Goal: Information Seeking & Learning: Learn about a topic

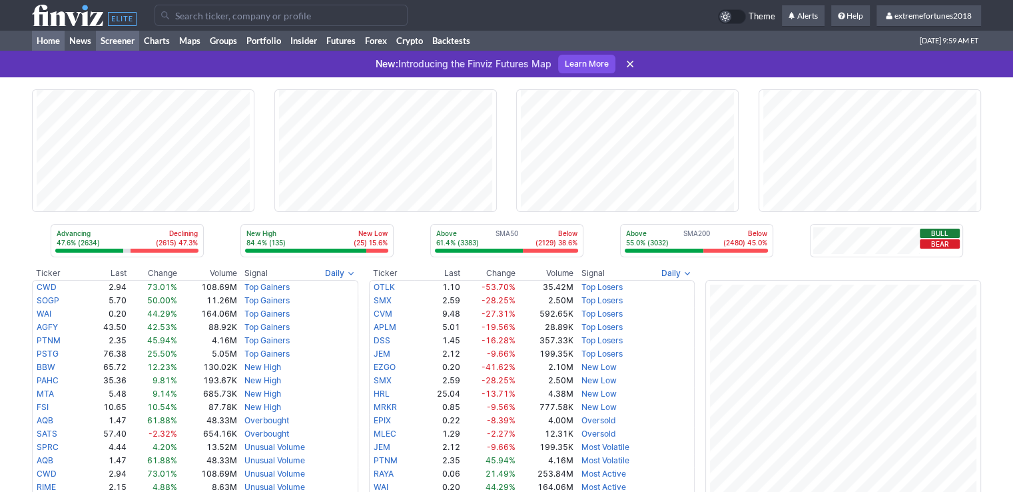
click at [125, 45] on link "Screener" at bounding box center [117, 41] width 43 height 20
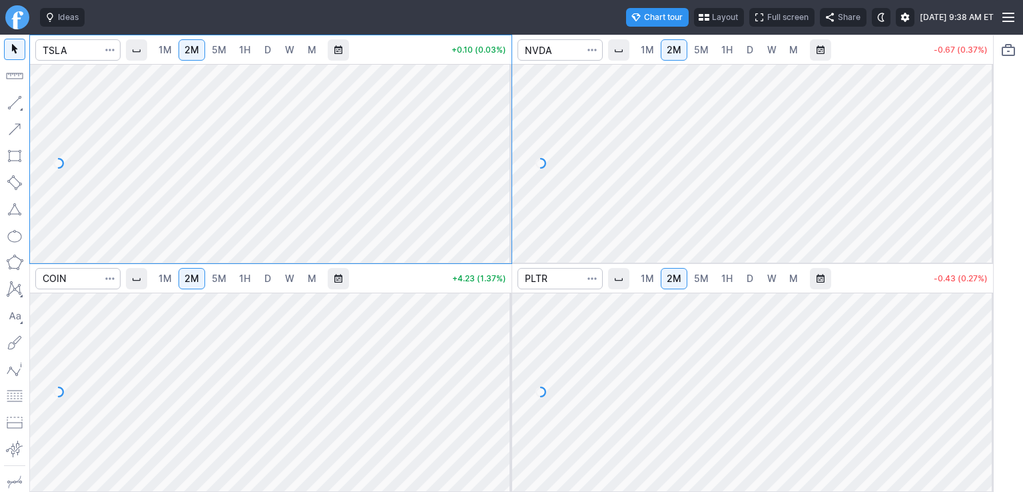
drag, startPoint x: 503, startPoint y: 99, endPoint x: 498, endPoint y: 164, distance: 64.8
click at [498, 164] on div at bounding box center [498, 159] width 28 height 165
drag, startPoint x: 981, startPoint y: 114, endPoint x: 983, endPoint y: 181, distance: 66.7
click at [983, 181] on div at bounding box center [979, 159] width 28 height 165
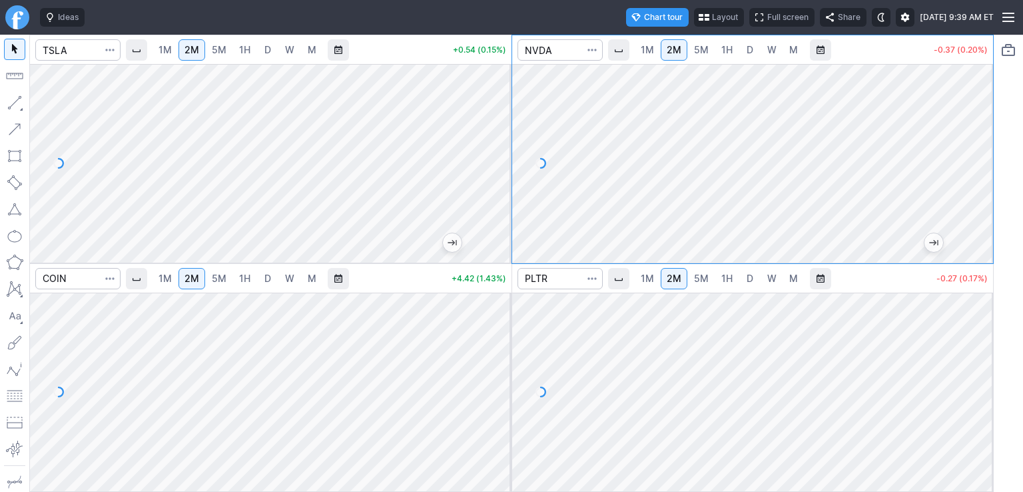
drag, startPoint x: 492, startPoint y: 326, endPoint x: 493, endPoint y: 348, distance: 22.0
click at [493, 348] on div at bounding box center [498, 388] width 28 height 165
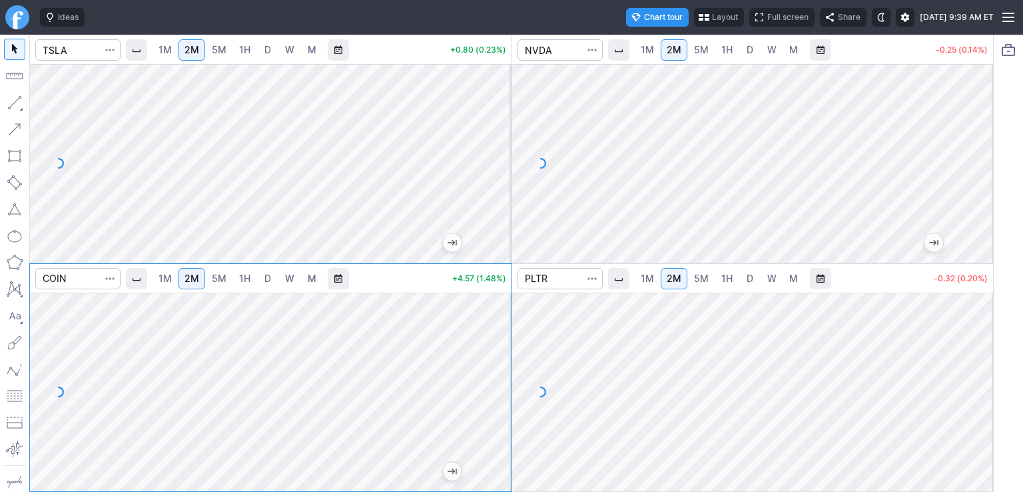
drag, startPoint x: 979, startPoint y: 312, endPoint x: 967, endPoint y: 366, distance: 54.8
click at [973, 363] on div at bounding box center [979, 388] width 28 height 165
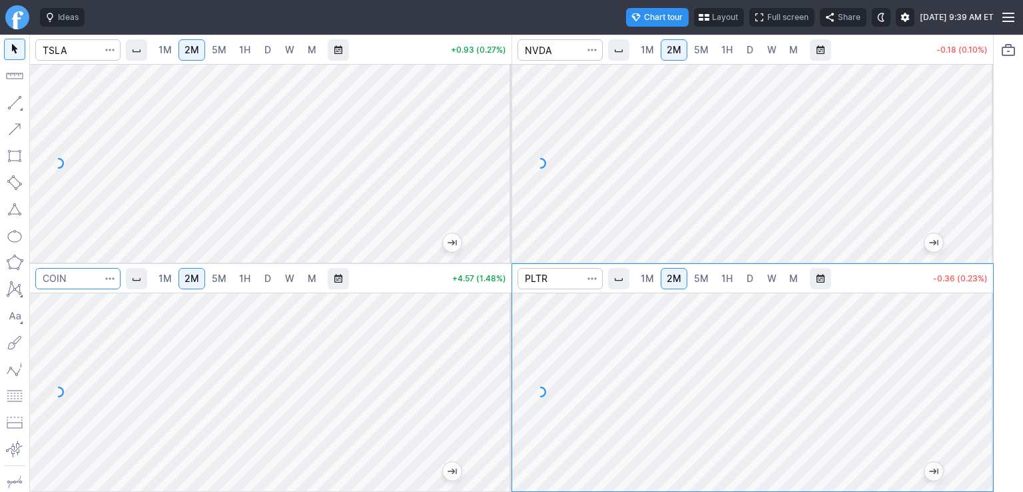
click at [86, 278] on input "Search" at bounding box center [77, 278] width 85 height 21
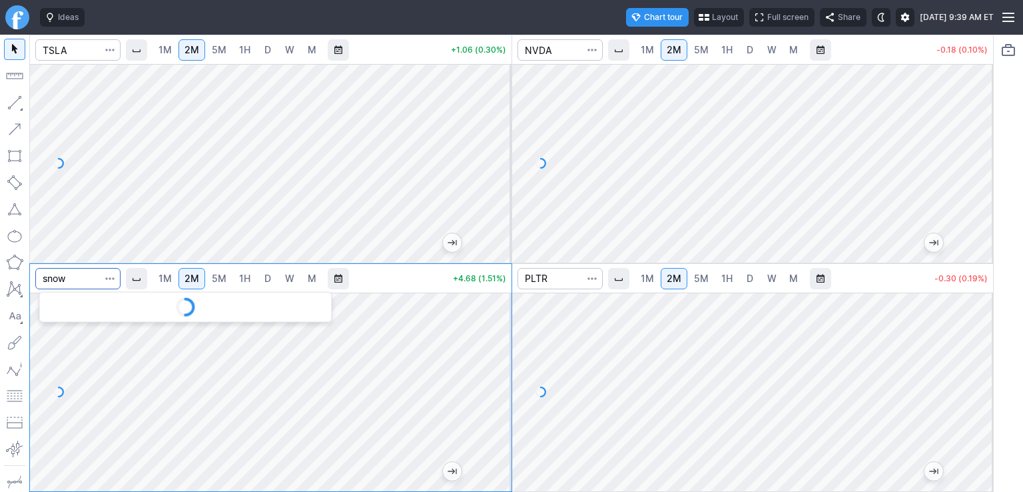
type input "snow"
click at [497, 315] on div at bounding box center [271, 391] width 482 height 199
drag, startPoint x: 510, startPoint y: 316, endPoint x: 503, endPoint y: 341, distance: 25.5
click at [503, 341] on div at bounding box center [498, 388] width 28 height 165
drag, startPoint x: 981, startPoint y: 414, endPoint x: 985, endPoint y: 383, distance: 31.0
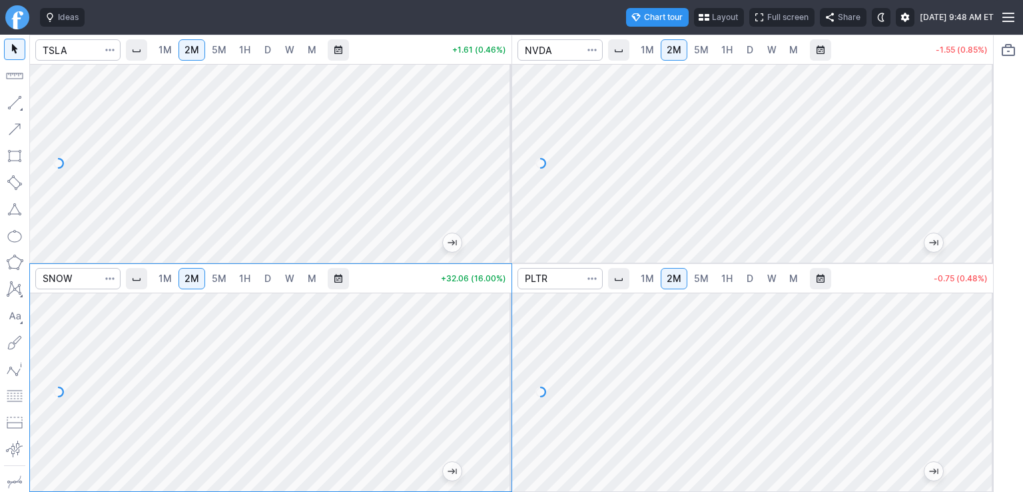
click at [985, 383] on div at bounding box center [979, 388] width 28 height 165
click at [96, 285] on input "Search" at bounding box center [77, 278] width 85 height 21
type input "crwd"
drag, startPoint x: 498, startPoint y: 402, endPoint x: 499, endPoint y: 382, distance: 20.0
click at [499, 382] on div at bounding box center [498, 388] width 28 height 165
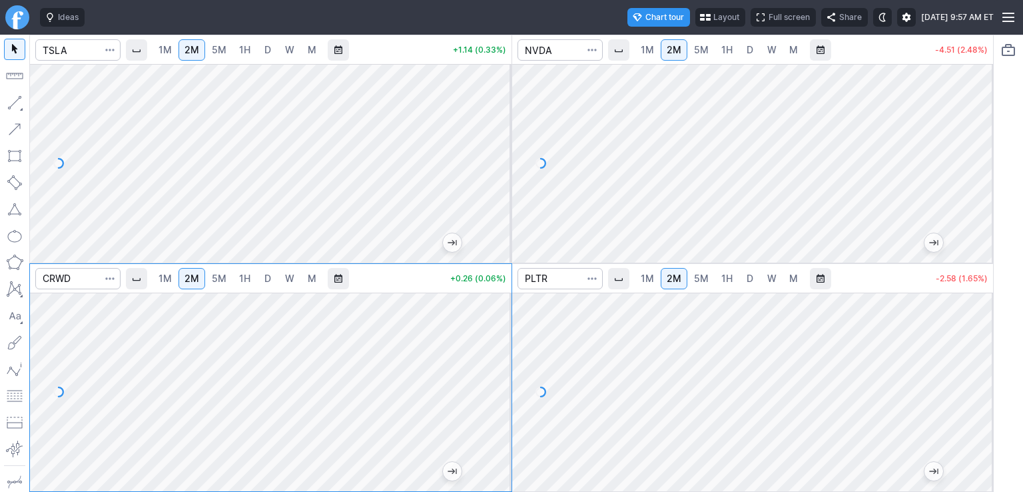
click at [981, 387] on div at bounding box center [979, 388] width 28 height 165
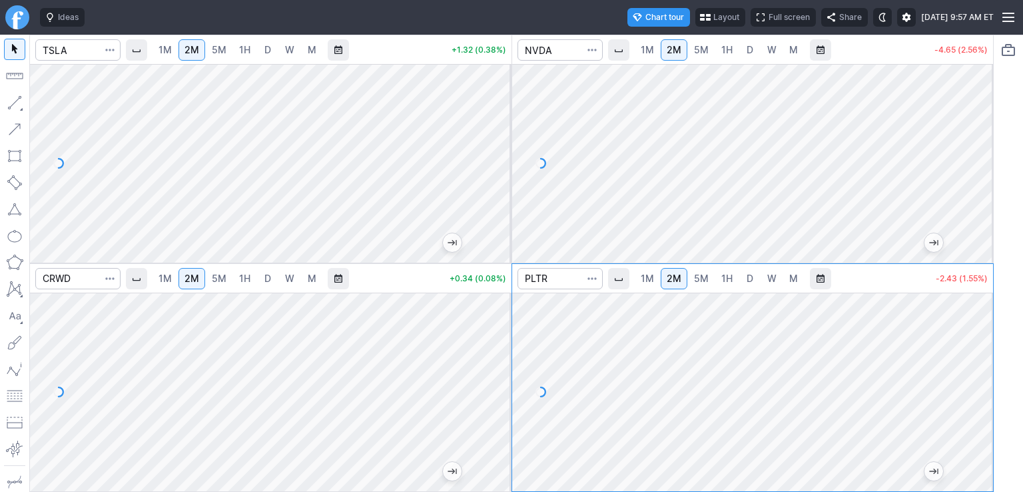
click at [977, 362] on div at bounding box center [979, 388] width 28 height 165
click at [690, 279] on link "5M" at bounding box center [701, 278] width 27 height 21
drag, startPoint x: 986, startPoint y: 428, endPoint x: 969, endPoint y: 432, distance: 17.3
click at [986, 438] on div at bounding box center [979, 388] width 28 height 165
drag, startPoint x: 987, startPoint y: 432, endPoint x: 979, endPoint y: 382, distance: 51.2
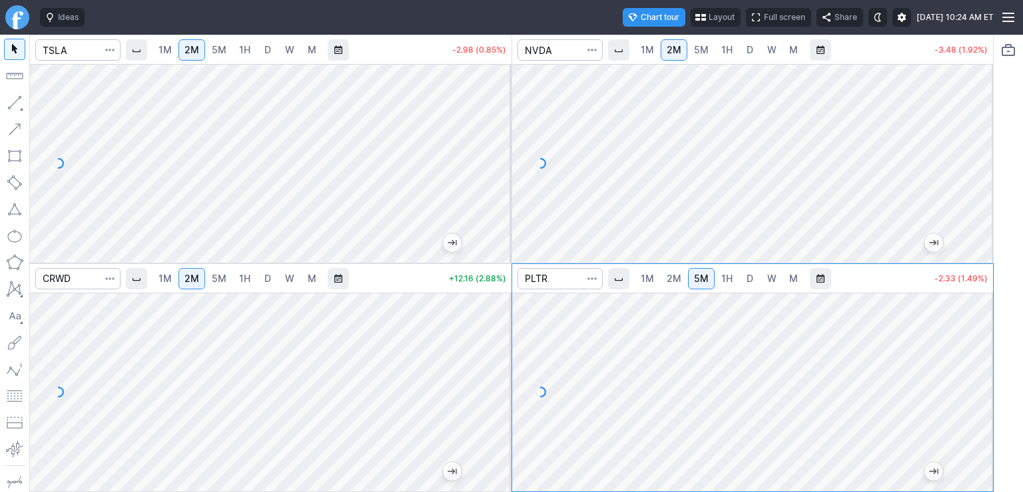
click at [979, 382] on div at bounding box center [979, 388] width 28 height 165
drag, startPoint x: 985, startPoint y: 214, endPoint x: 976, endPoint y: 174, distance: 41.0
click at [976, 174] on div at bounding box center [979, 159] width 28 height 165
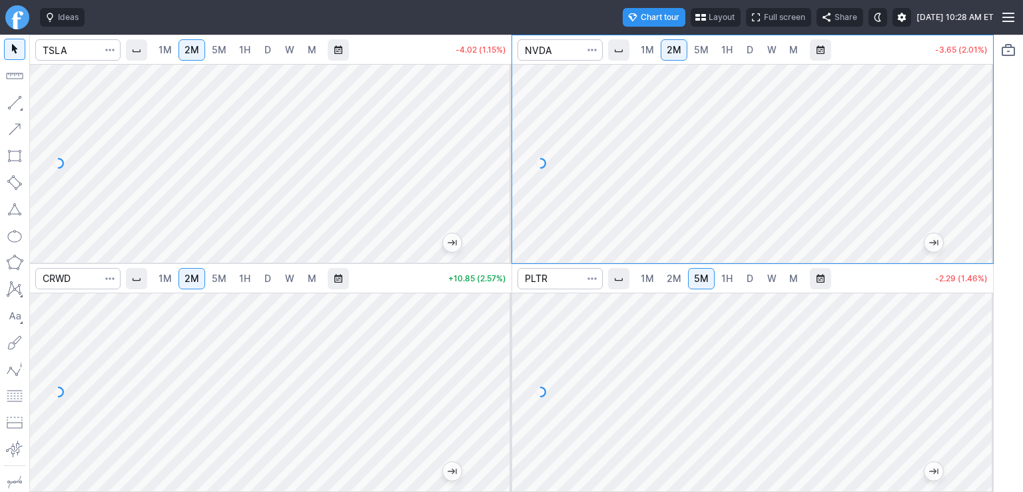
drag, startPoint x: 976, startPoint y: 126, endPoint x: 979, endPoint y: 133, distance: 7.8
click at [979, 133] on div at bounding box center [979, 159] width 28 height 165
drag, startPoint x: 504, startPoint y: 107, endPoint x: 504, endPoint y: 147, distance: 40.6
click at [503, 147] on div at bounding box center [498, 159] width 28 height 165
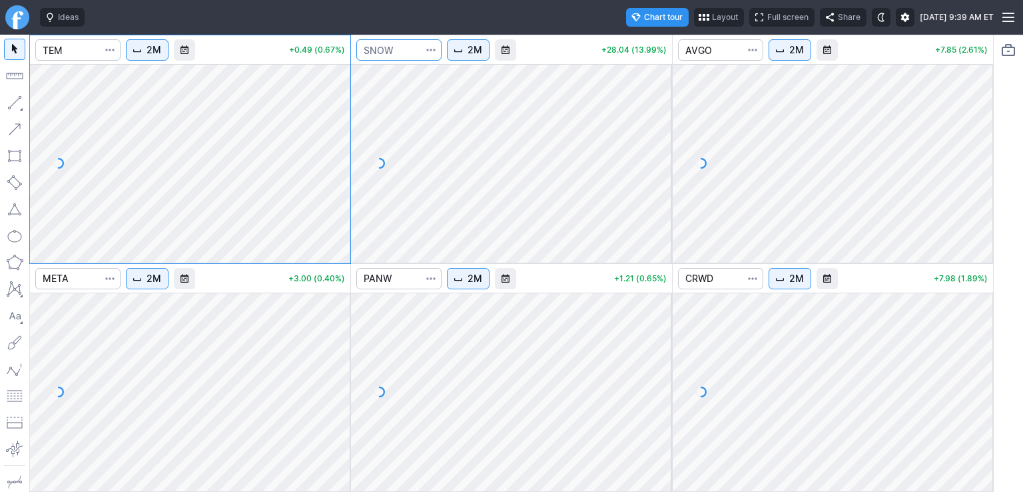
click at [402, 54] on input "Search" at bounding box center [398, 49] width 85 height 21
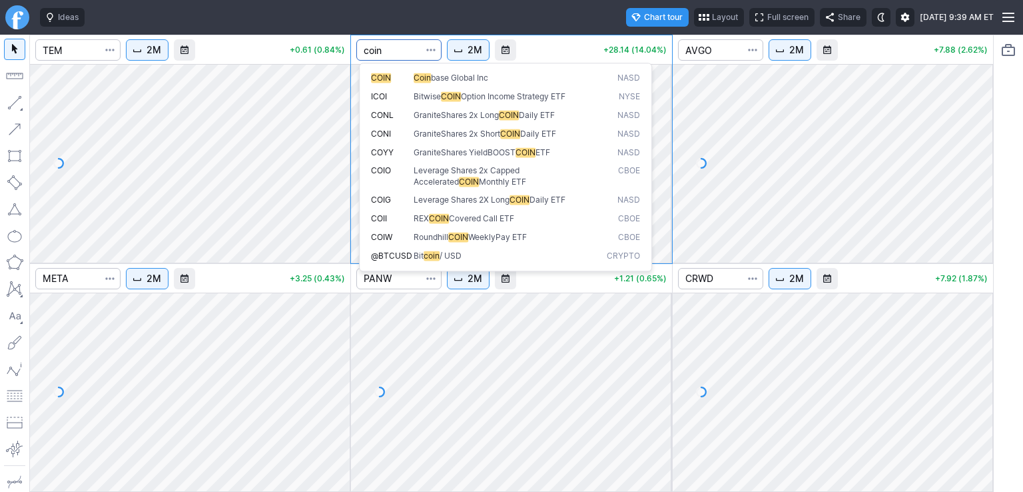
type input "coin"
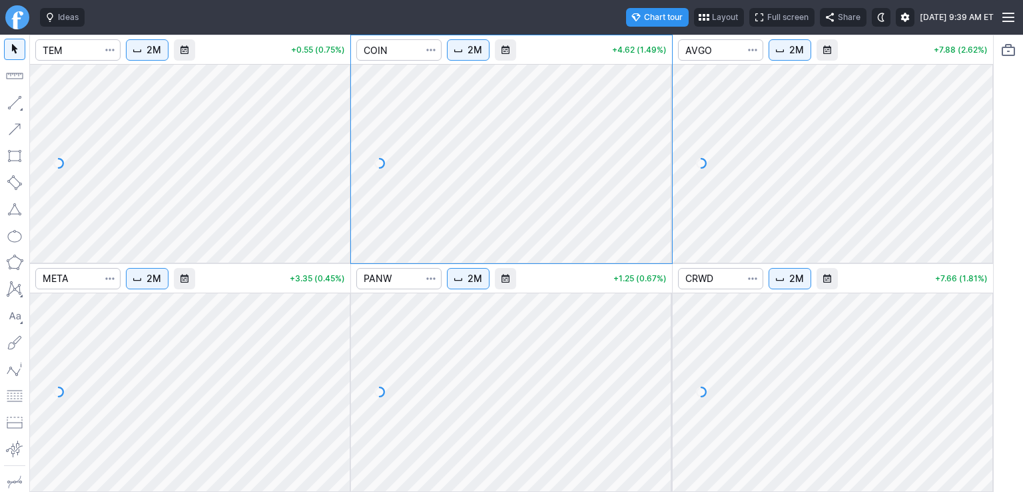
drag, startPoint x: 350, startPoint y: 94, endPoint x: 347, endPoint y: 154, distance: 60.1
click at [347, 154] on div at bounding box center [336, 159] width 28 height 165
drag, startPoint x: 338, startPoint y: 319, endPoint x: 344, endPoint y: 392, distance: 73.5
click at [344, 392] on div at bounding box center [336, 388] width 28 height 165
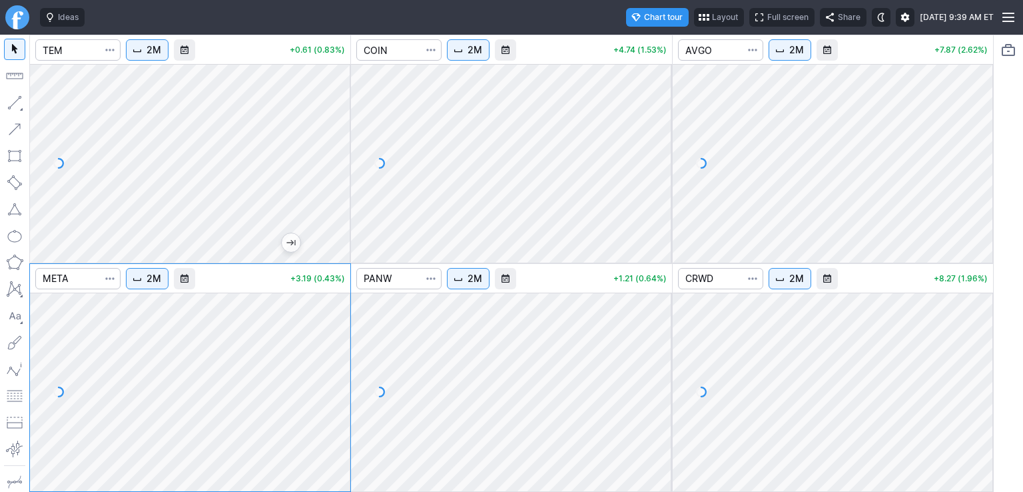
drag, startPoint x: 661, startPoint y: 331, endPoint x: 653, endPoint y: 406, distance: 75.0
click at [653, 406] on div at bounding box center [658, 388] width 28 height 165
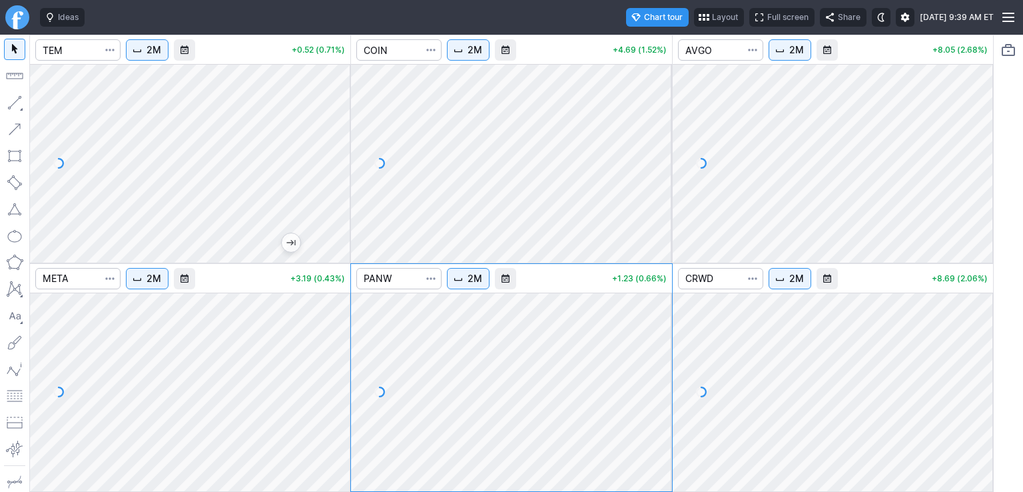
drag, startPoint x: 971, startPoint y: 382, endPoint x: 988, endPoint y: 283, distance: 100.0
click at [971, 404] on div at bounding box center [979, 388] width 28 height 165
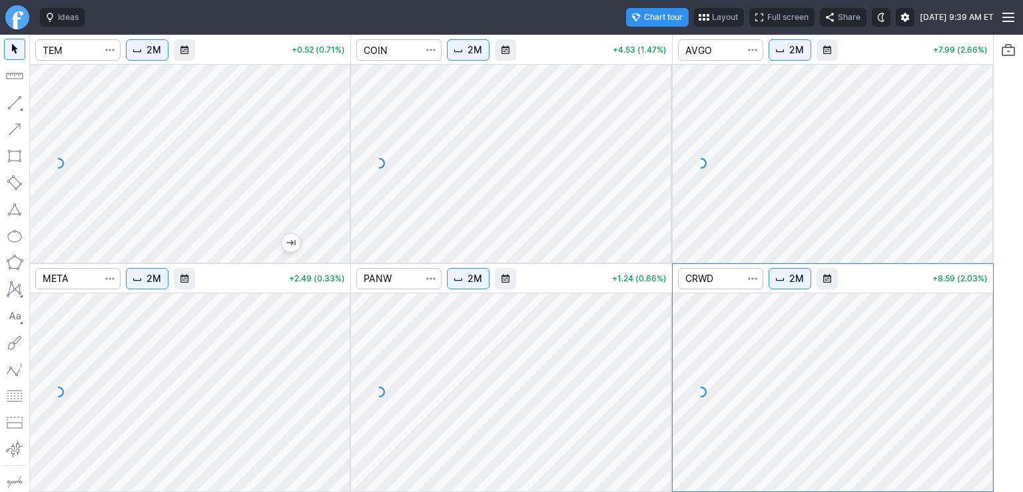
drag, startPoint x: 974, startPoint y: 93, endPoint x: 975, endPoint y: 175, distance: 82.0
click at [975, 175] on div at bounding box center [979, 159] width 28 height 165
drag, startPoint x: 664, startPoint y: 85, endPoint x: 661, endPoint y: 131, distance: 45.4
click at [661, 131] on div at bounding box center [658, 159] width 28 height 165
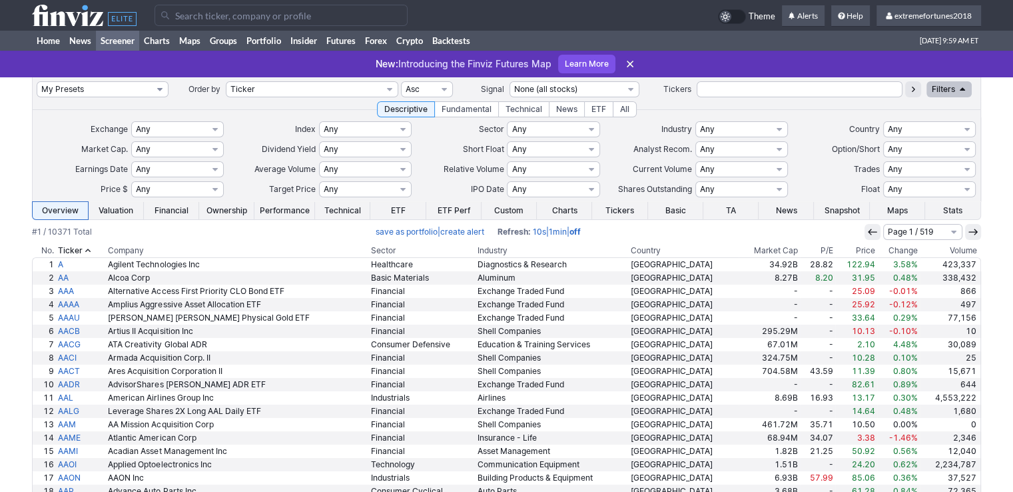
click at [118, 93] on select "My Presets -Save Screen -Edit Screens s: $100-2000 ATR>3 s: $200-2000 ATR=4-60 …" at bounding box center [103, 89] width 132 height 16
click at [37, 81] on select "My Presets -Save Screen -Edit Screens s: $100-2000 ATR>3 s: $200-2000 ATR=4-60 …" at bounding box center [103, 89] width 132 height 16
select select "My Presets"
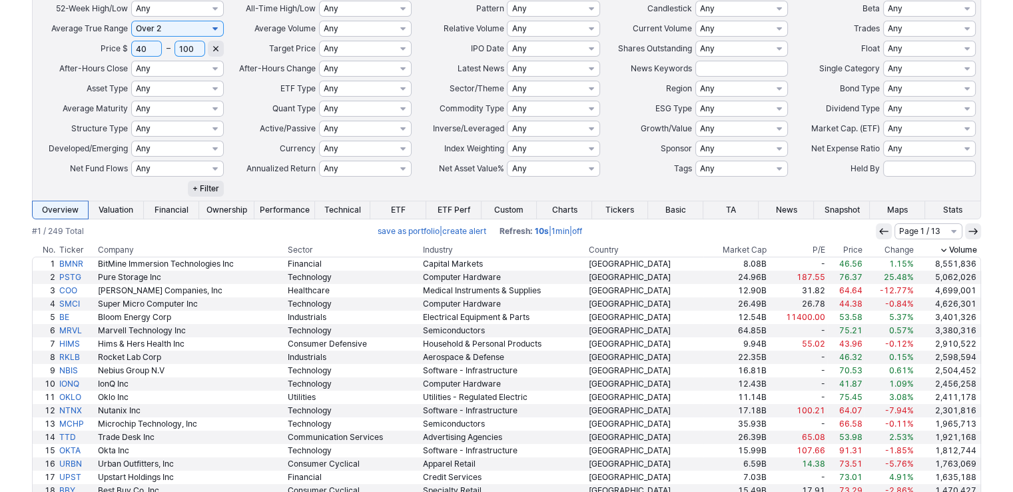
scroll to position [312, 0]
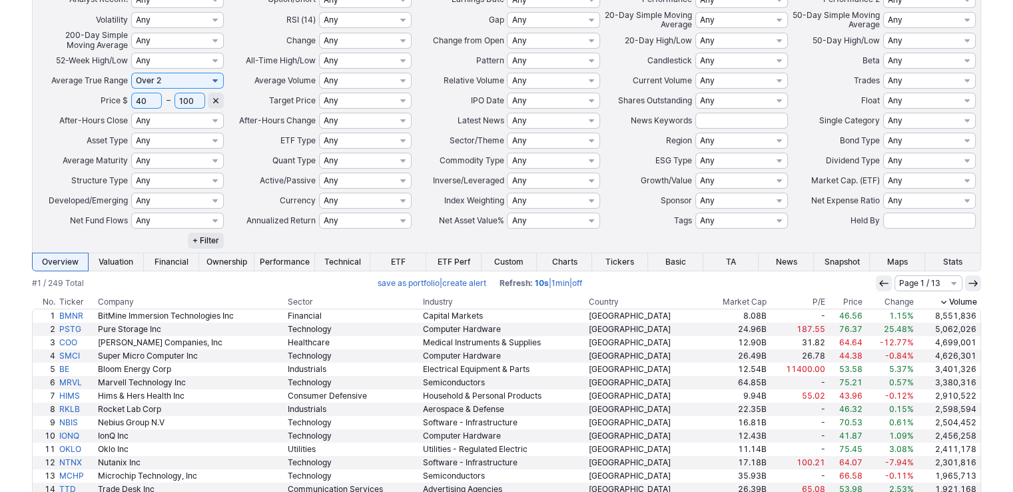
drag, startPoint x: 152, startPoint y: 104, endPoint x: 101, endPoint y: 92, distance: 52.0
click at [101, 93] on tr "Price $ 40 – 100 Any Under $1 Under $2 Under $3 Under $4 Under $5 Under $7 Unde…" at bounding box center [507, 101] width 940 height 20
type input "2"
type input "30"
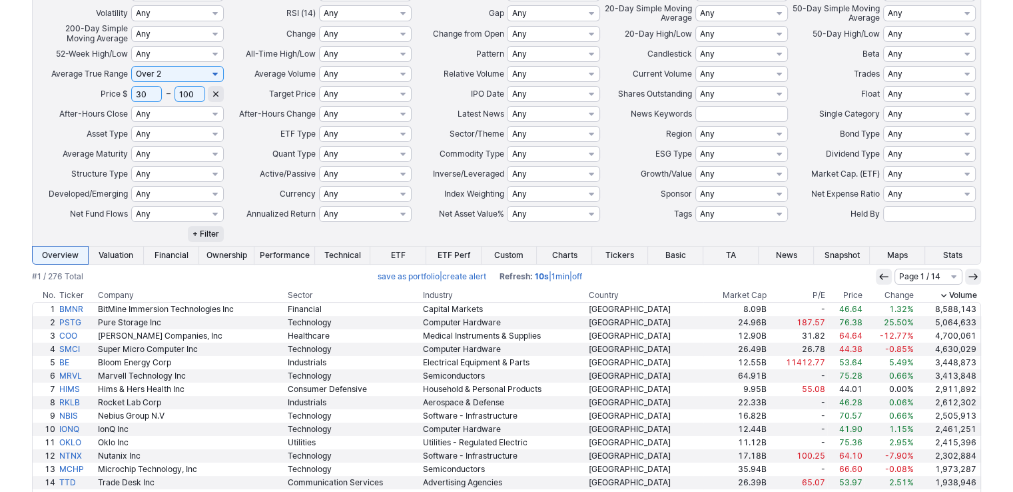
scroll to position [333, 0]
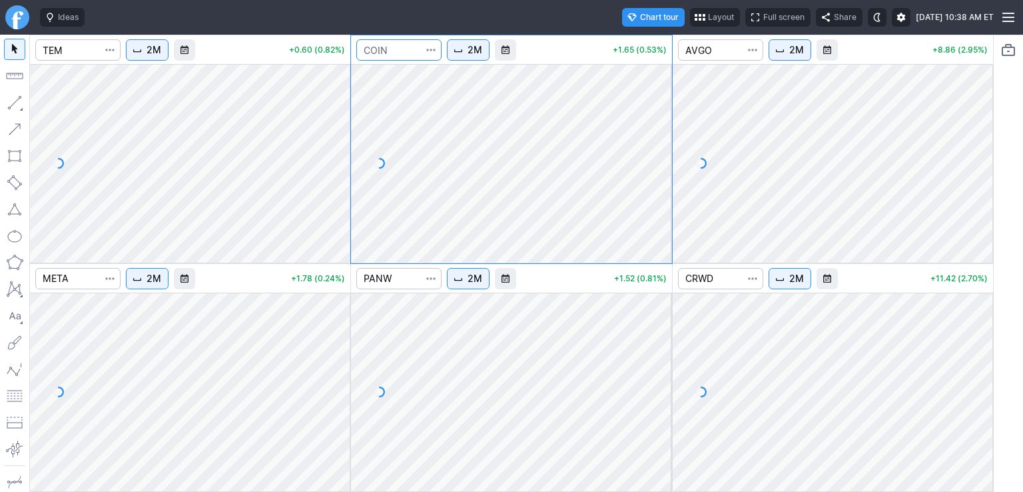
click at [394, 53] on input "Search" at bounding box center [398, 49] width 85 height 21
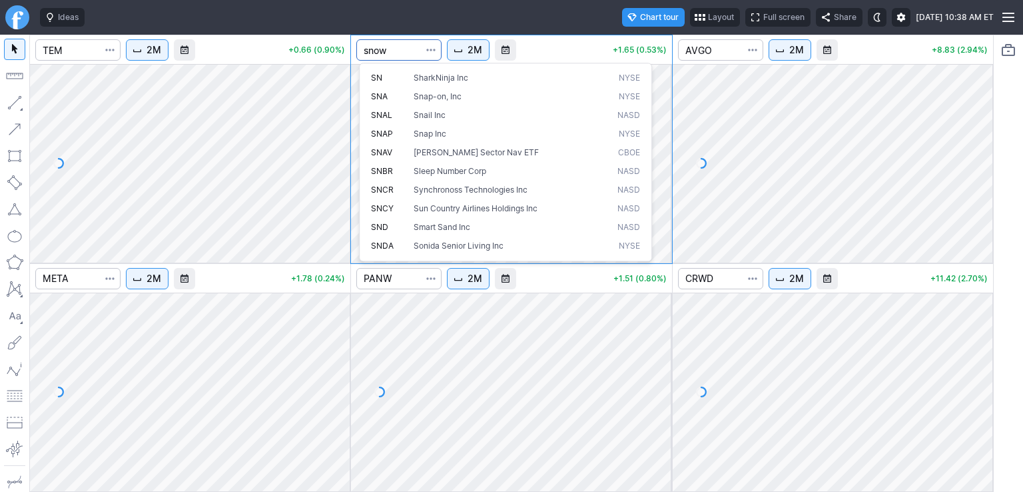
type input "snow"
